Goal: Check status

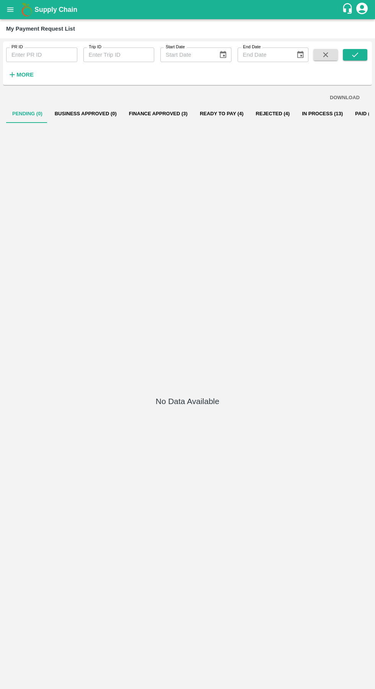
click at [83, 113] on button "Business Approved (0)" at bounding box center [86, 114] width 74 height 18
click at [151, 114] on button "Finance Approved (3)" at bounding box center [158, 114] width 71 height 18
click at [224, 113] on button "Ready To Pay (4)" at bounding box center [222, 114] width 56 height 18
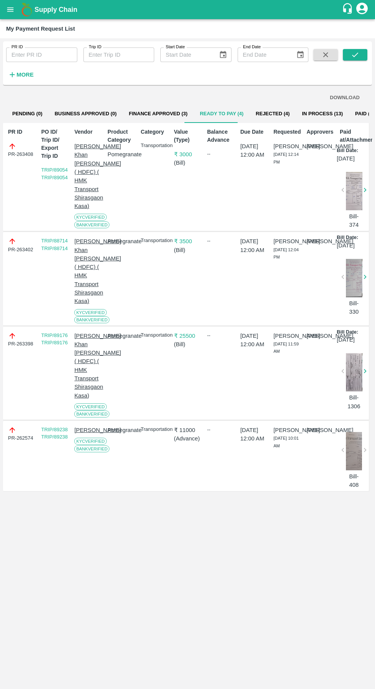
click at [138, 116] on button "Finance Approved (3)" at bounding box center [158, 114] width 71 height 18
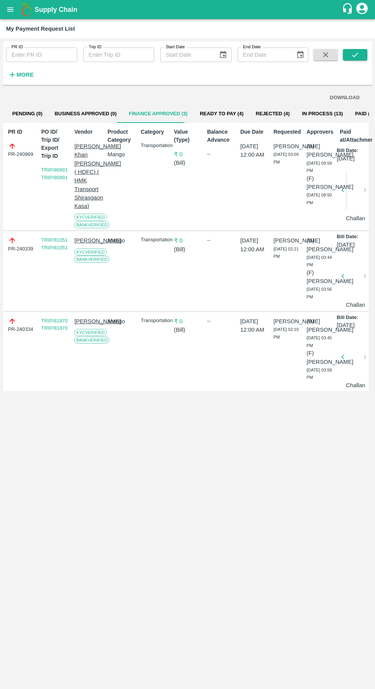
click at [215, 115] on button "Ready To Pay (4)" at bounding box center [222, 114] width 56 height 18
